Goal: Information Seeking & Learning: Learn about a topic

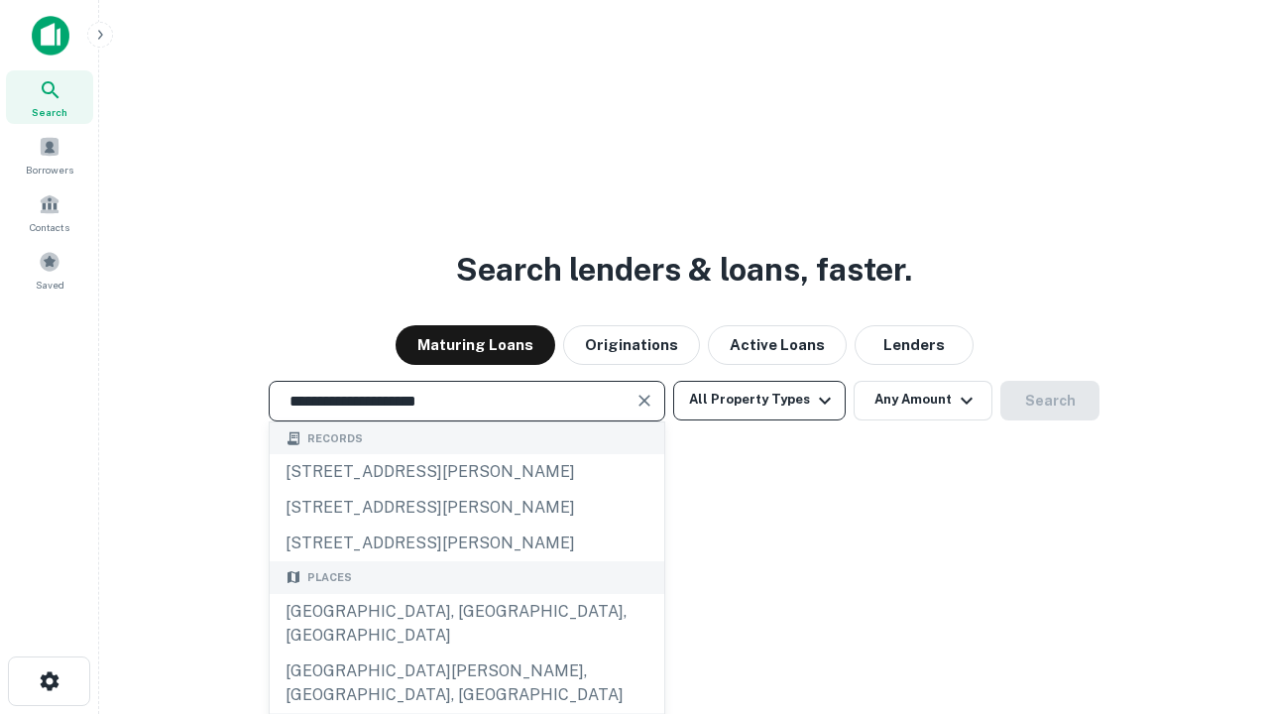
click at [466, 654] on div "[GEOGRAPHIC_DATA], [GEOGRAPHIC_DATA], [GEOGRAPHIC_DATA]" at bounding box center [467, 624] width 395 height 60
click at [760, 400] on button "All Property Types" at bounding box center [759, 401] width 173 height 40
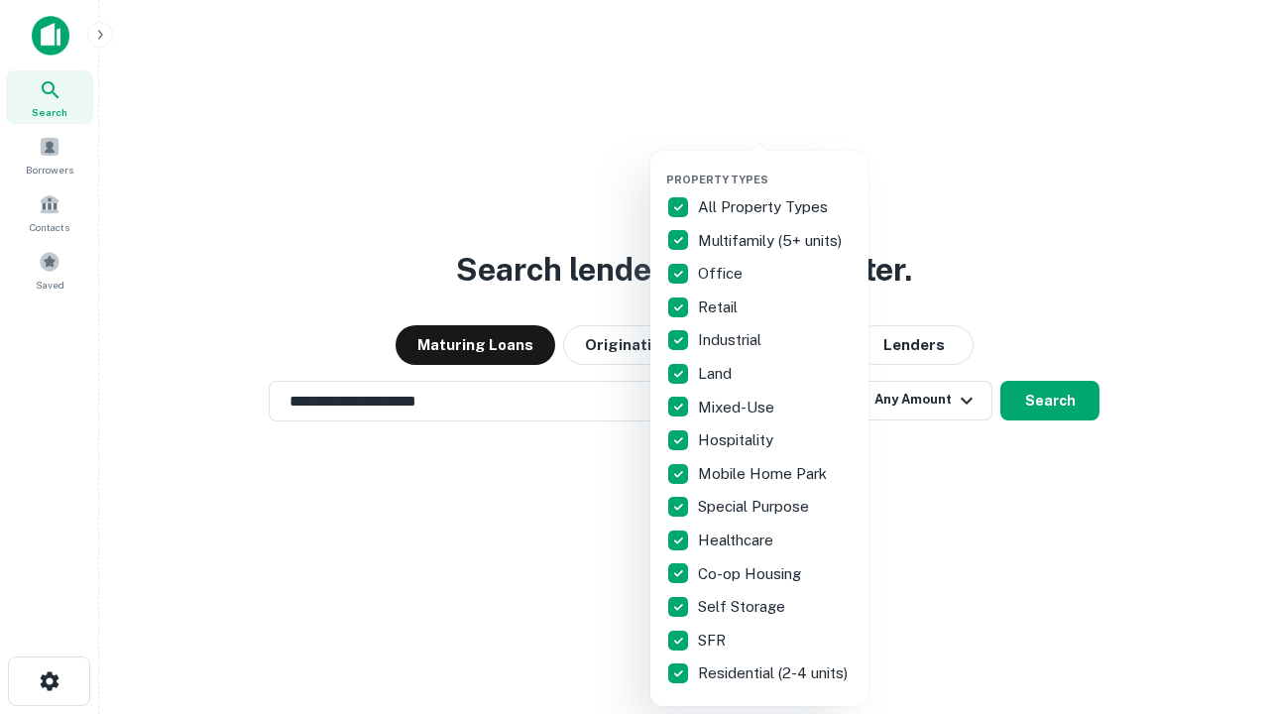
type input "**********"
click at [775, 167] on button "button" at bounding box center [775, 167] width 218 height 1
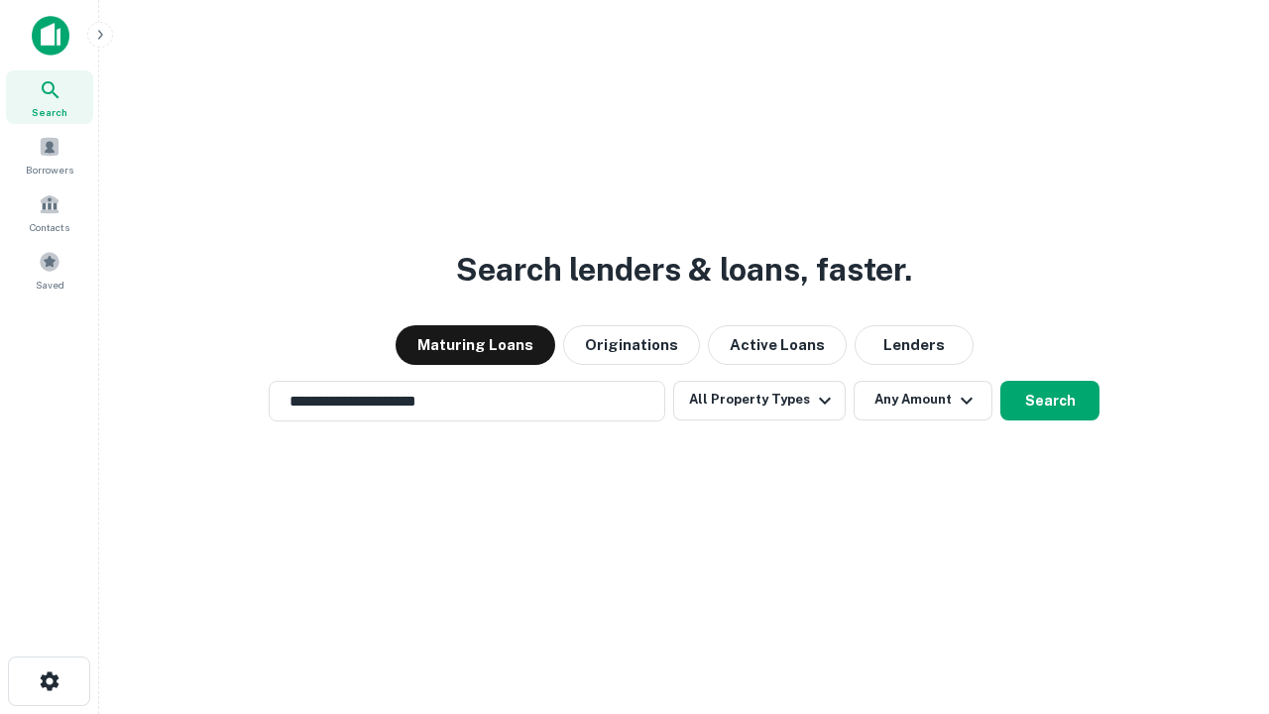
scroll to position [31, 0]
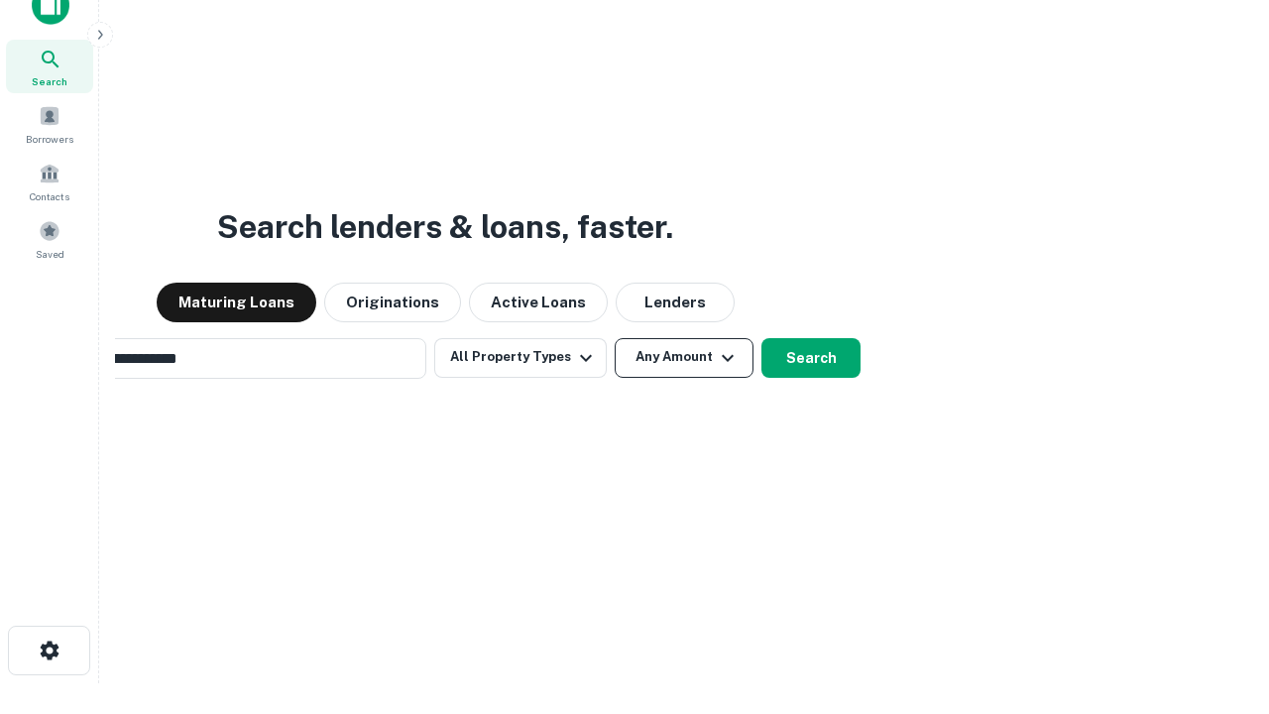
click at [615, 338] on button "Any Amount" at bounding box center [684, 358] width 139 height 40
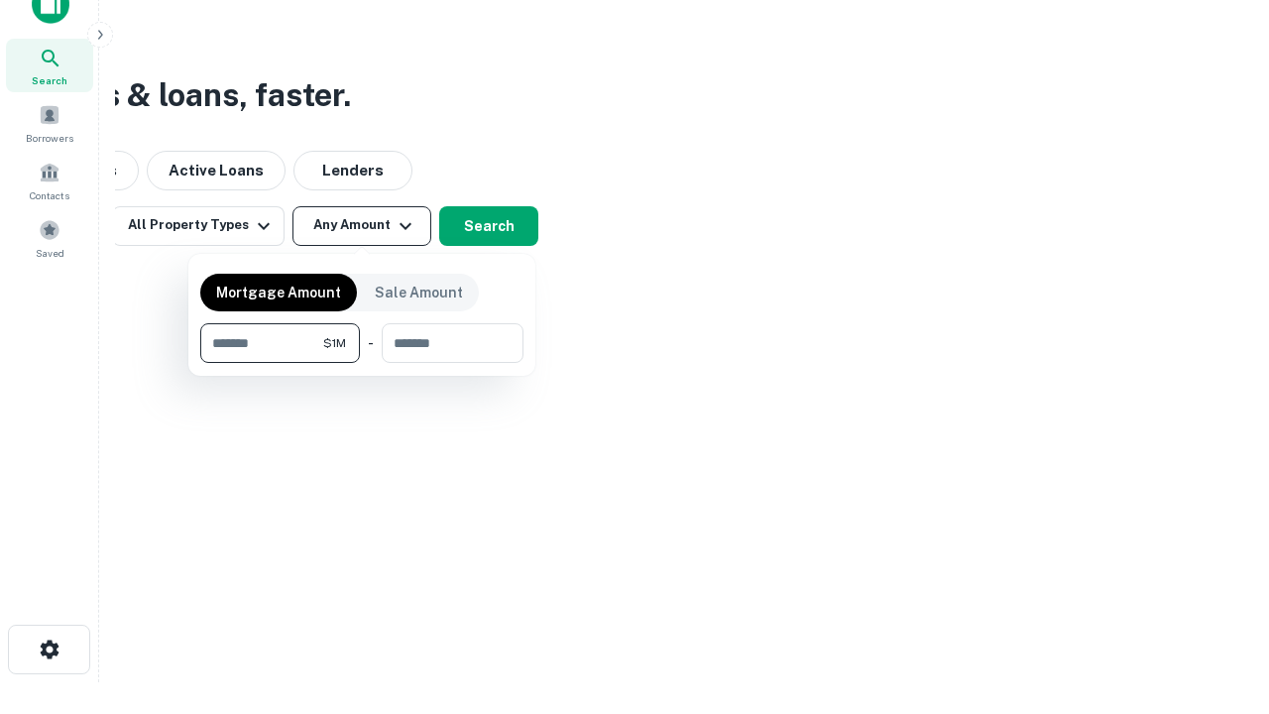
type input "*******"
click at [362, 363] on button "button" at bounding box center [361, 363] width 323 height 1
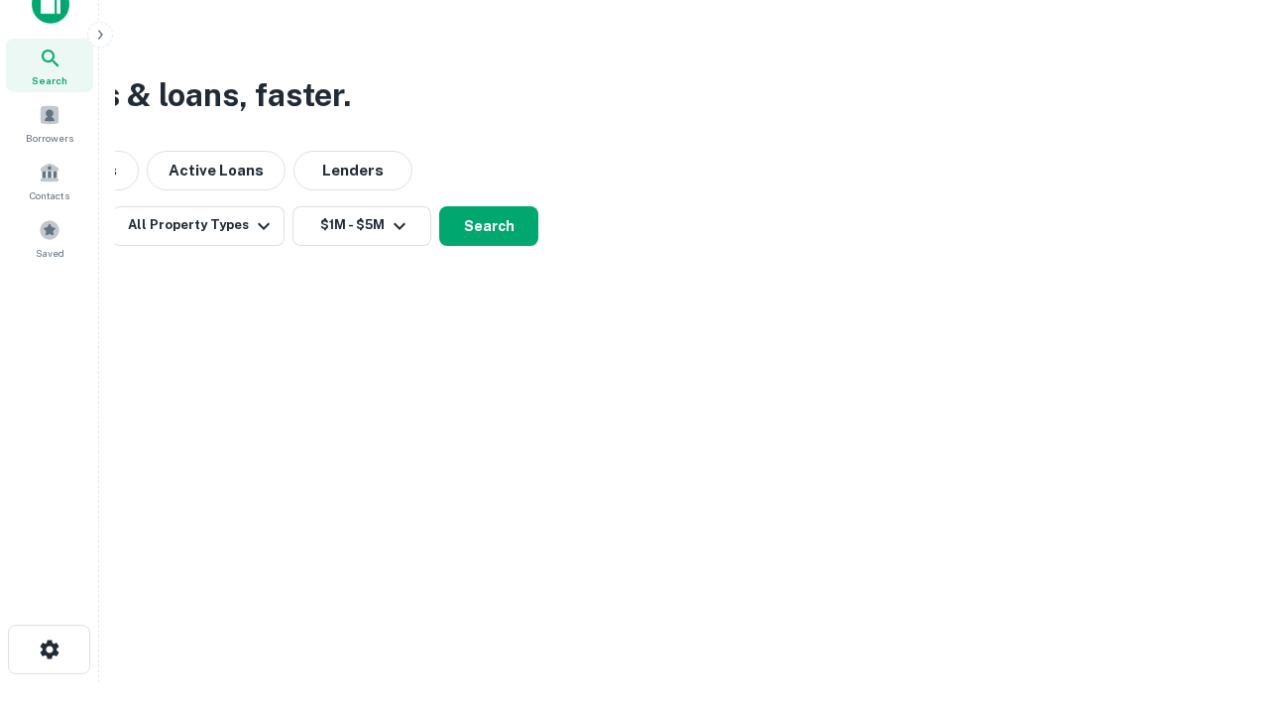
scroll to position [12, 366]
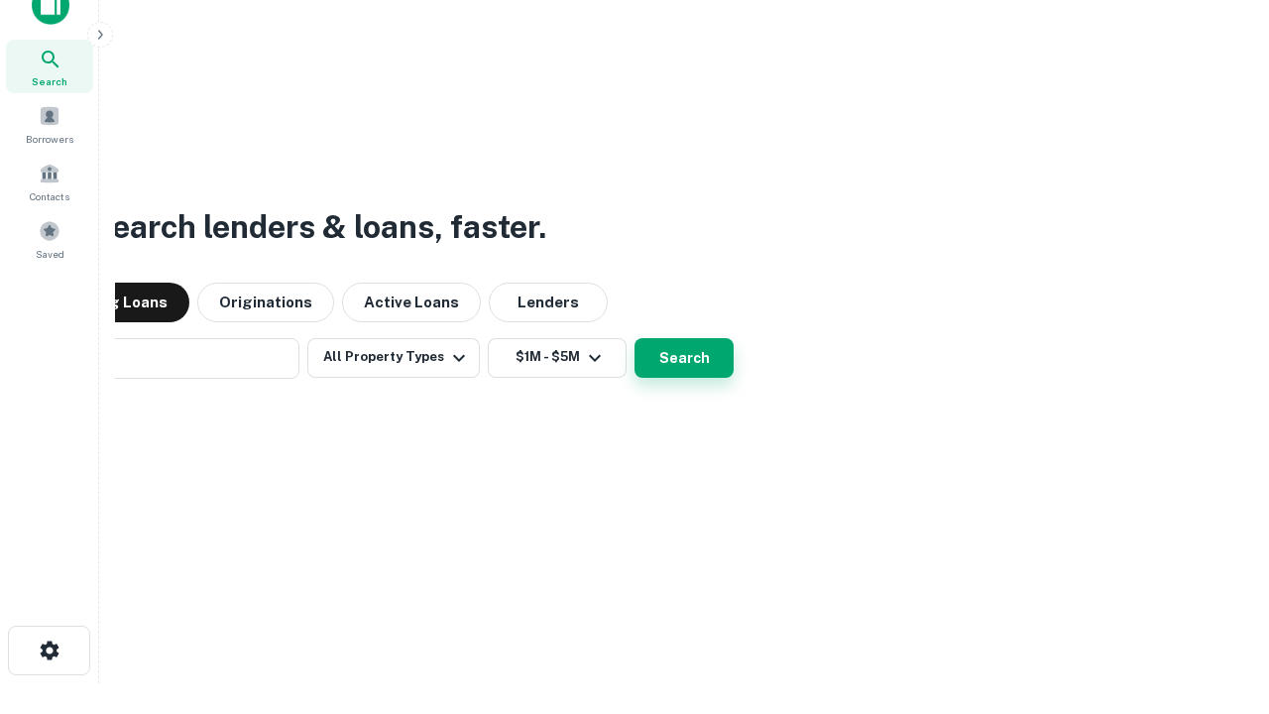
click at [635, 338] on button "Search" at bounding box center [684, 358] width 99 height 40
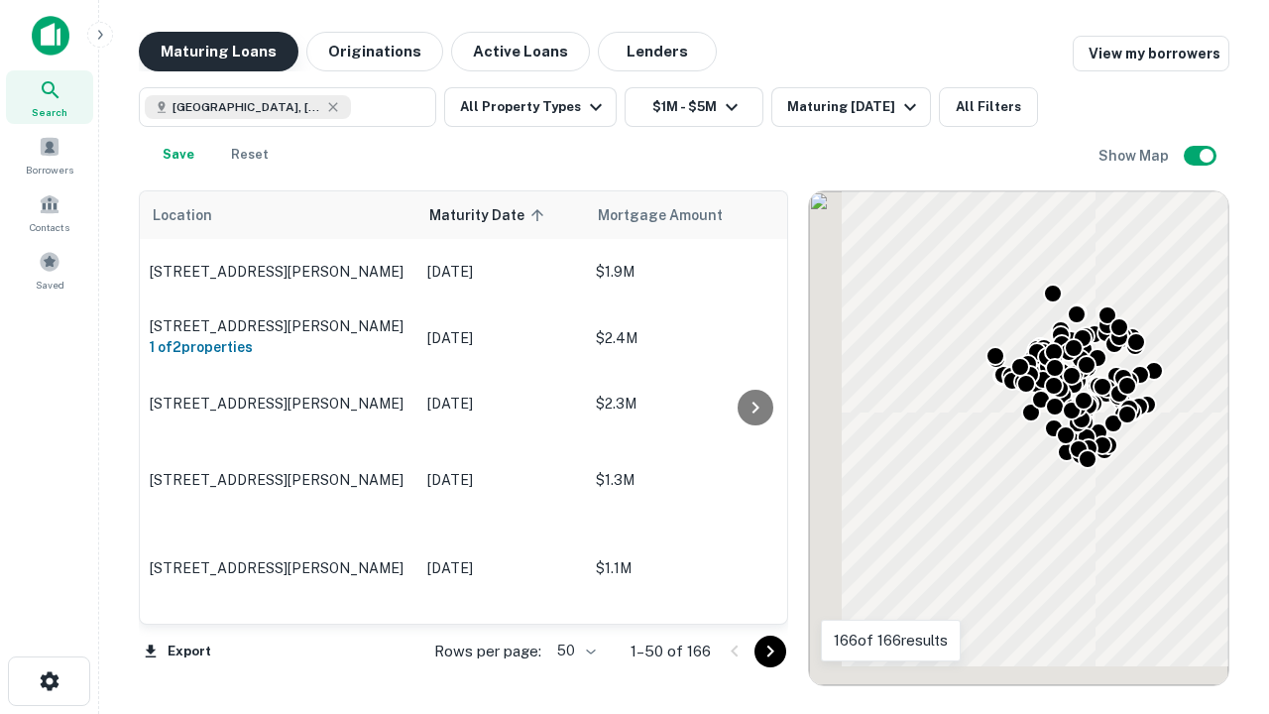
click at [218, 52] on button "Maturing Loans" at bounding box center [219, 52] width 160 height 40
